Goal: Information Seeking & Learning: Learn about a topic

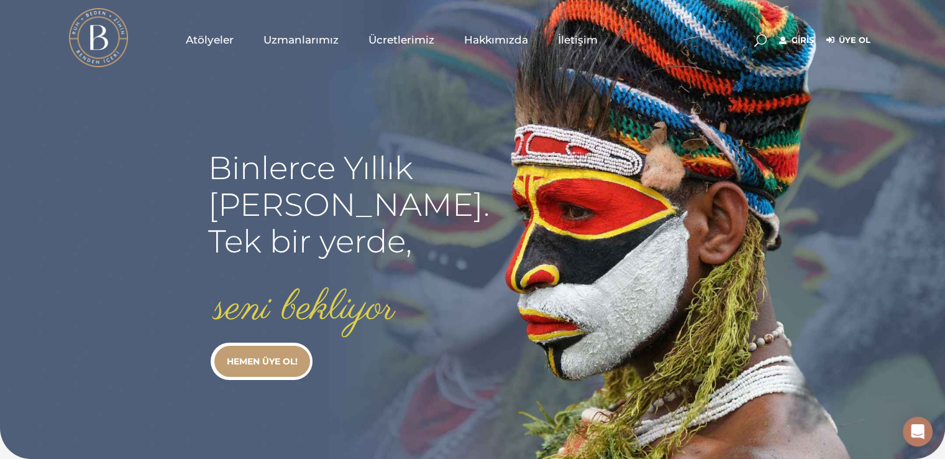
type input "[EMAIL_ADDRESS][DOMAIN_NAME]"
click at [807, 37] on link "Giriş" at bounding box center [796, 40] width 35 height 15
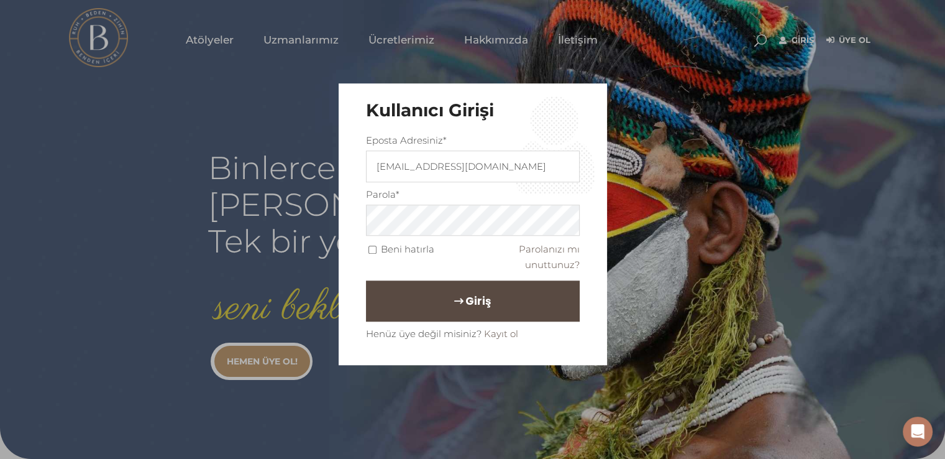
click at [405, 303] on button "Giriş" at bounding box center [473, 301] width 214 height 41
click at [479, 296] on span "Giriş" at bounding box center [478, 301] width 25 height 21
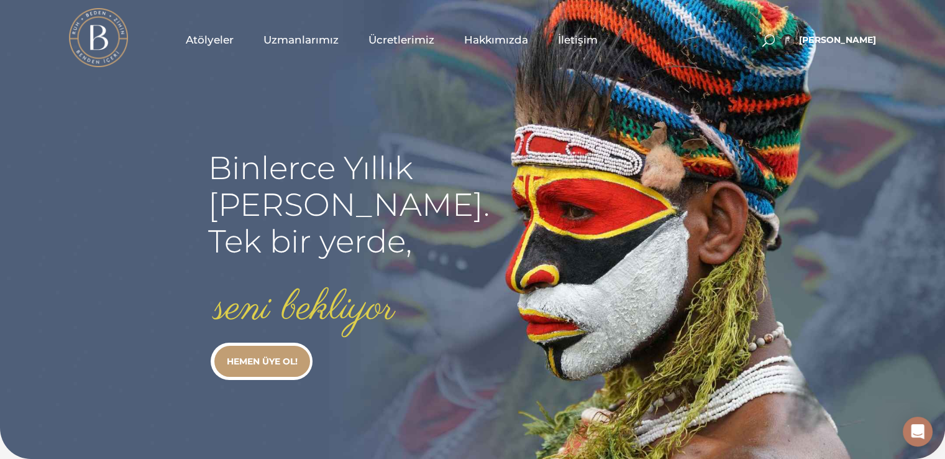
click at [198, 39] on span "Atölyeler" at bounding box center [210, 40] width 48 height 14
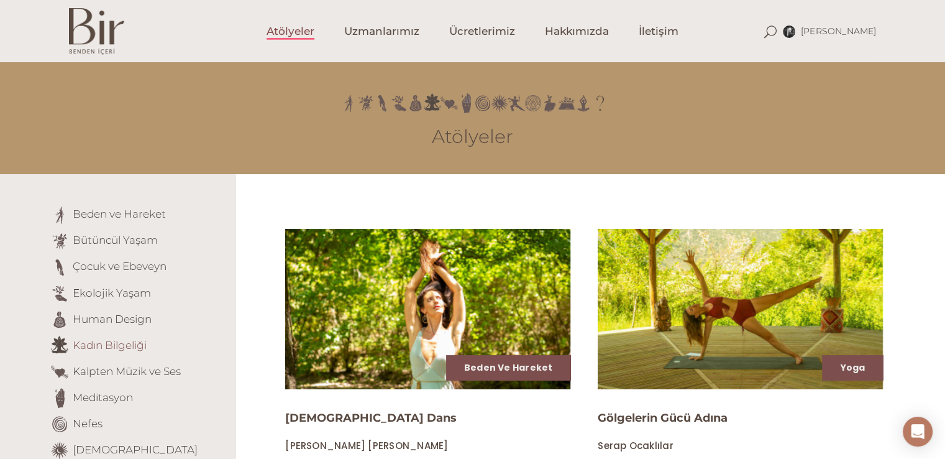
click at [134, 342] on link "Kadın Bilgeliği" at bounding box center [110, 344] width 74 height 12
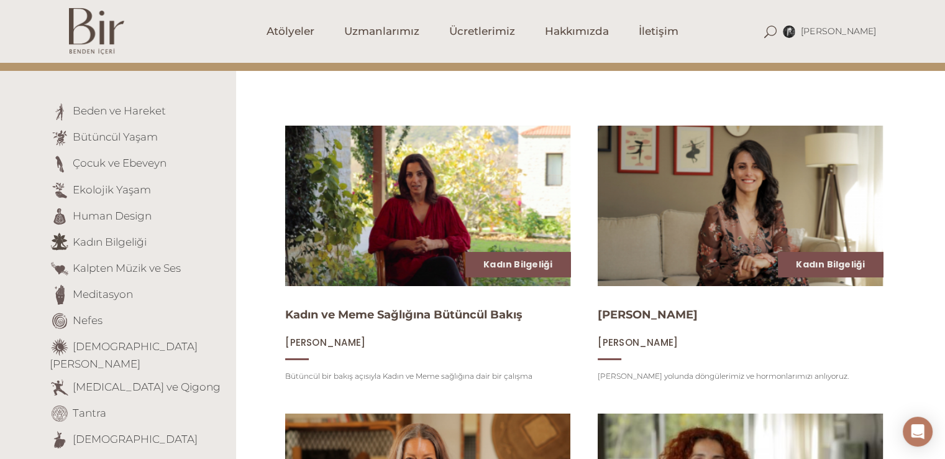
scroll to position [122, 0]
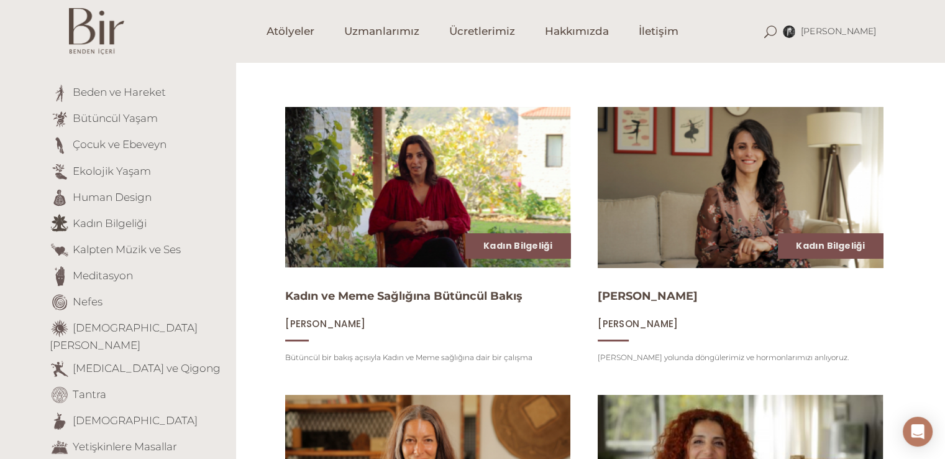
click at [707, 132] on img at bounding box center [741, 186] width 294 height 165
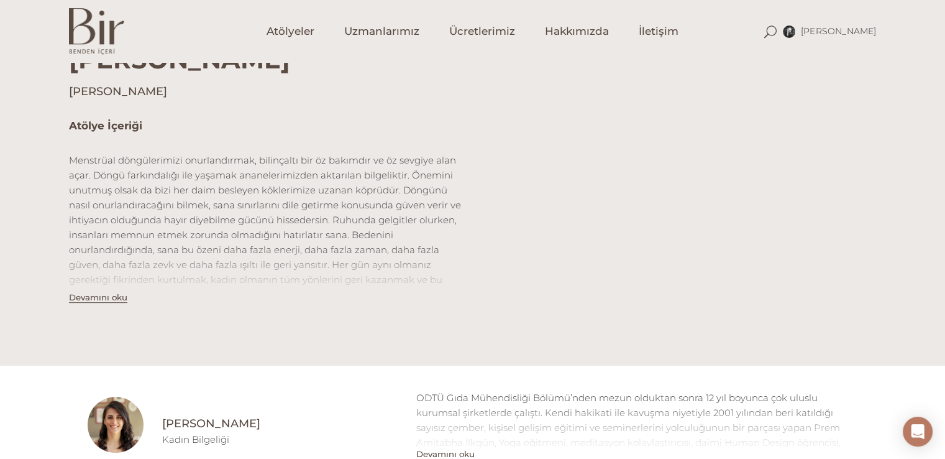
scroll to position [336, 0]
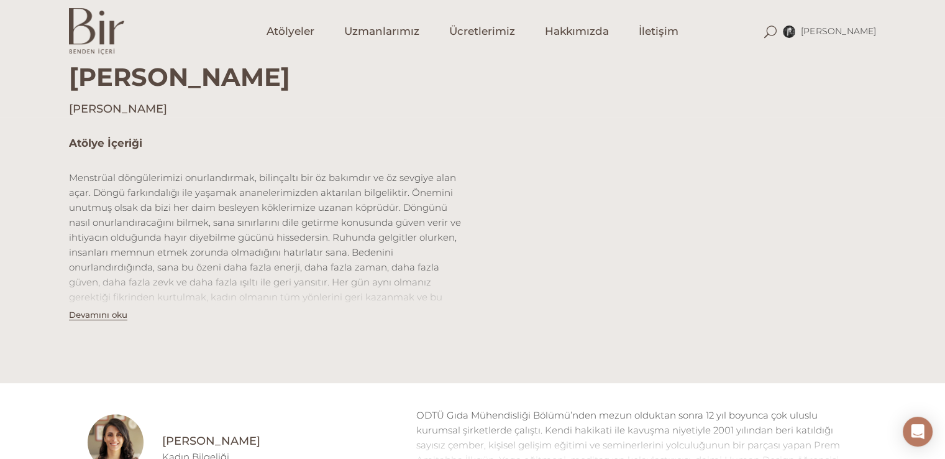
click at [387, 205] on p "Menstrüal döngülerimizi onurlandırmak, bilinçaltı bir öz bakımdır ve öz sevgiye…" at bounding box center [266, 259] width 395 height 179
click at [95, 316] on button "Devamını oku" at bounding box center [98, 315] width 58 height 11
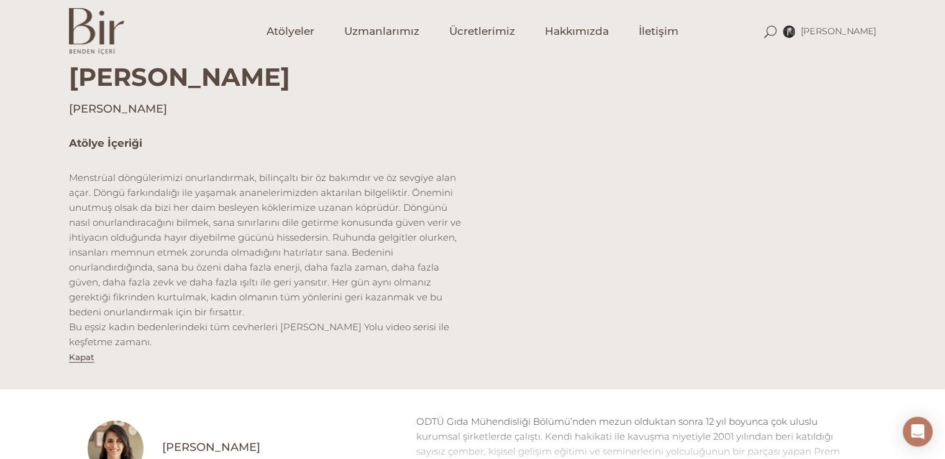
click at [207, 257] on p "Menstrüal döngülerimizi onurlandırmak, bilinçaltı bir öz bakımdır ve öz sevgiye…" at bounding box center [266, 259] width 395 height 179
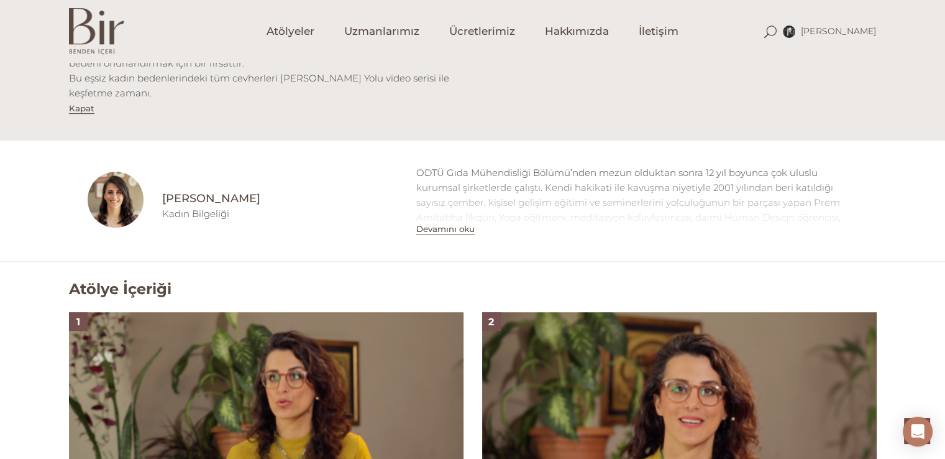
scroll to position [709, 0]
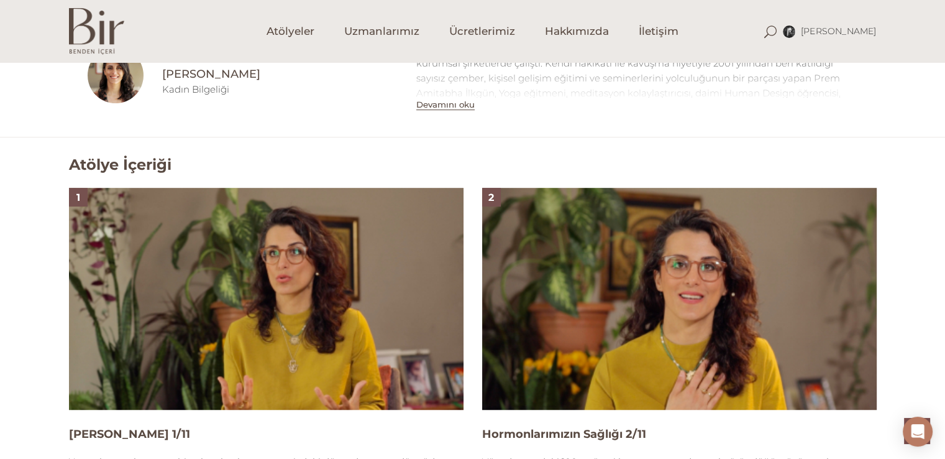
click at [210, 315] on img at bounding box center [266, 299] width 395 height 222
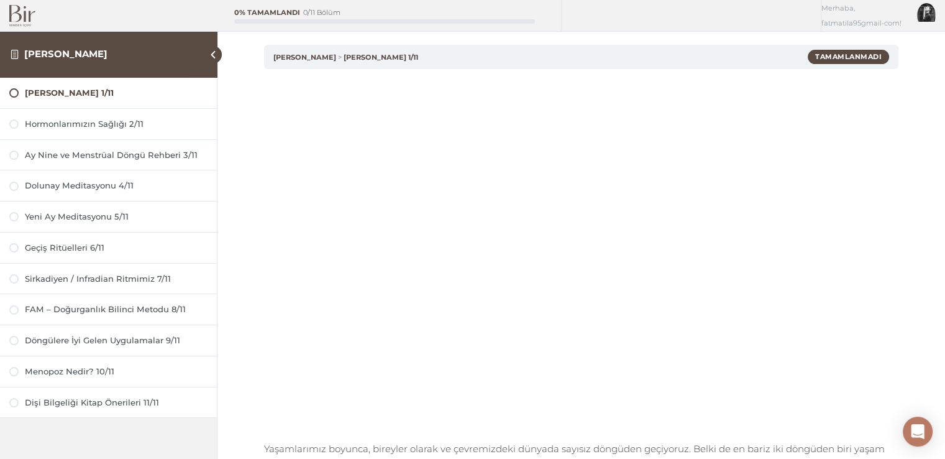
scroll to position [62, 0]
